Goal: Book appointment/travel/reservation

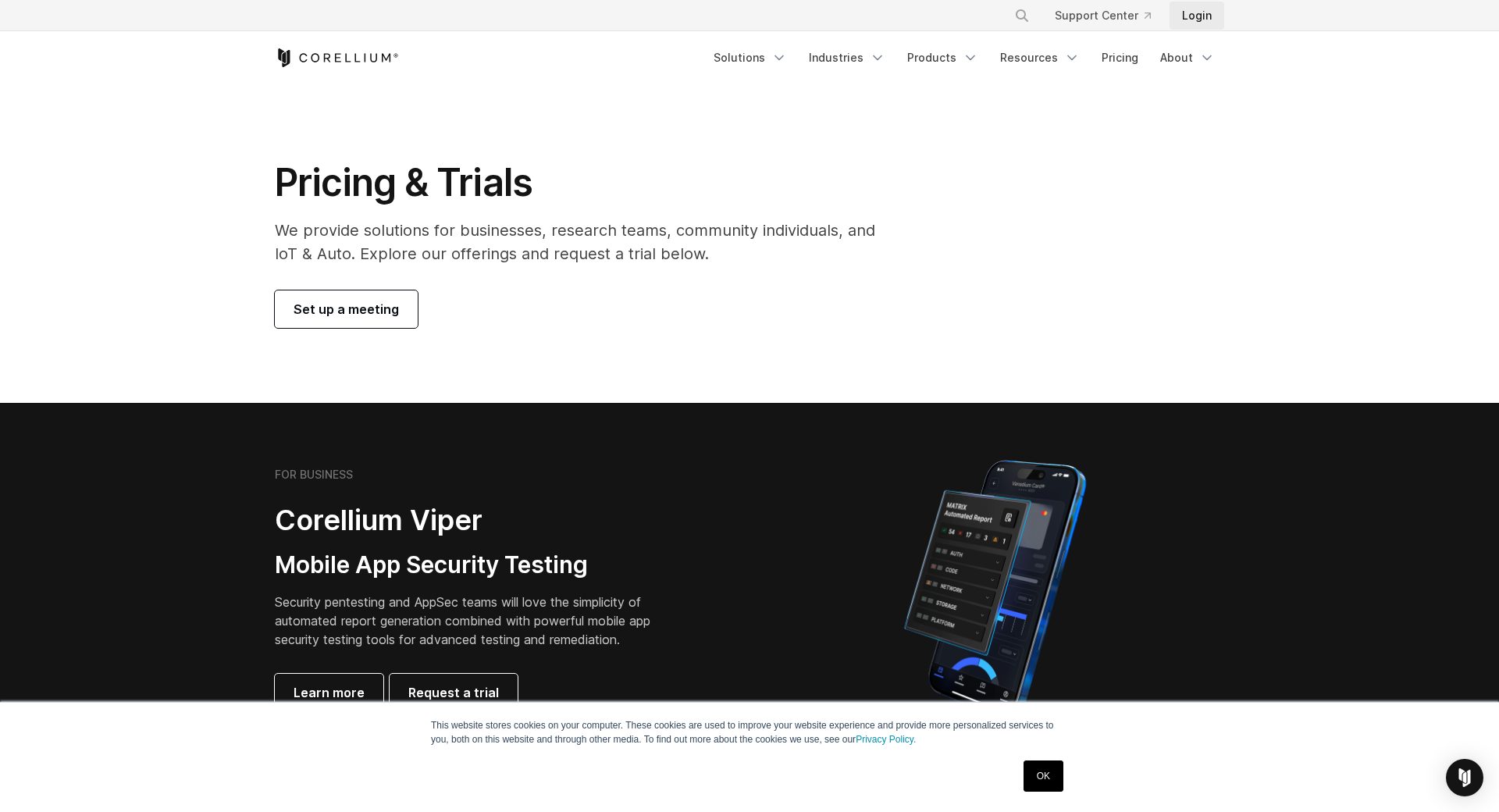
click at [1189, 13] on link "Login" at bounding box center [1197, 16] width 55 height 28
click at [1188, 23] on link "Login" at bounding box center [1197, 16] width 55 height 28
click at [1199, 18] on link "Login" at bounding box center [1197, 16] width 55 height 28
click at [1199, 14] on link "Login" at bounding box center [1197, 16] width 55 height 28
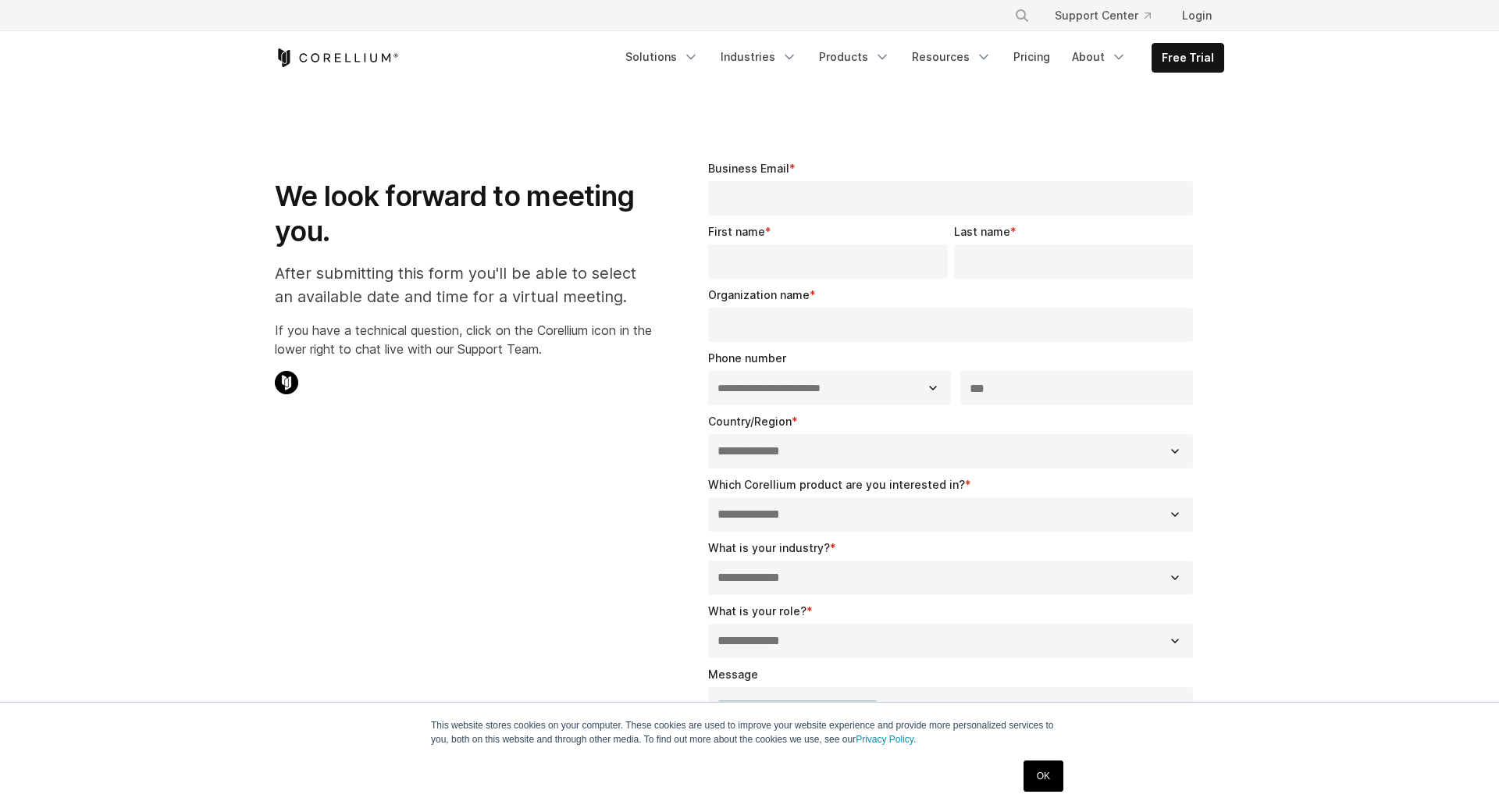
select select "**"
click at [1200, 15] on link "Login" at bounding box center [1197, 16] width 55 height 28
